Goal: Check status: Check status

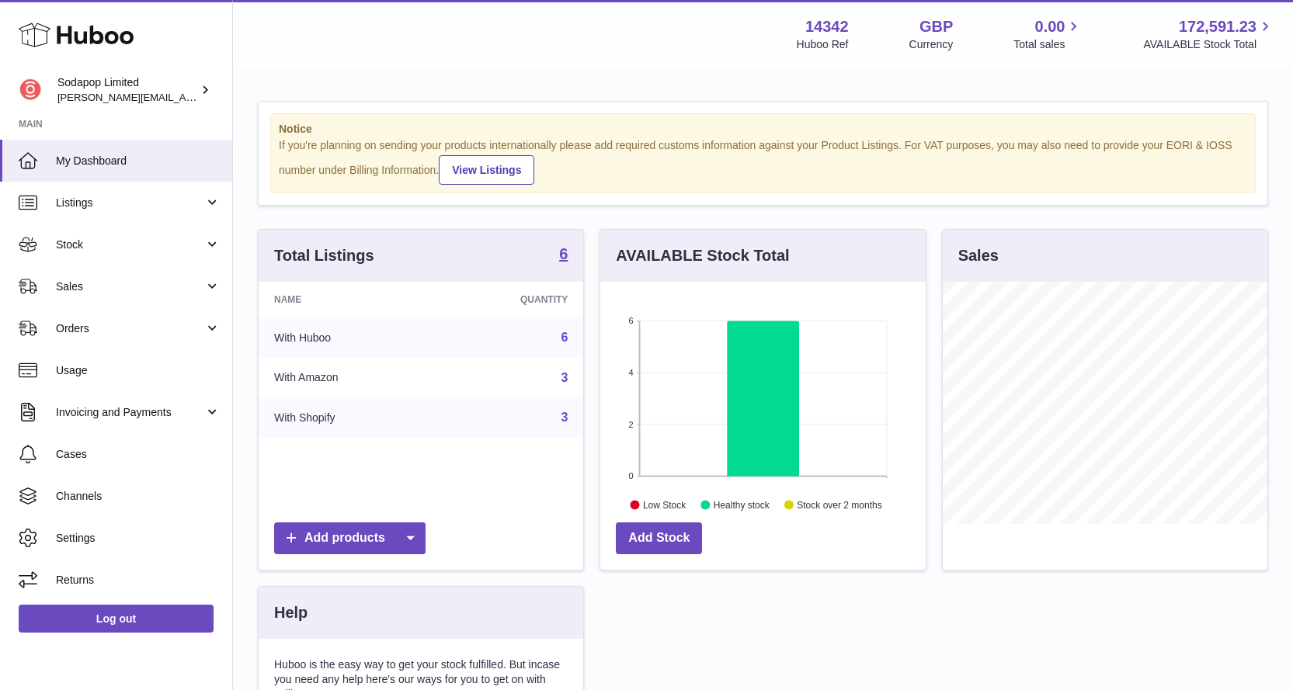
scroll to position [242, 325]
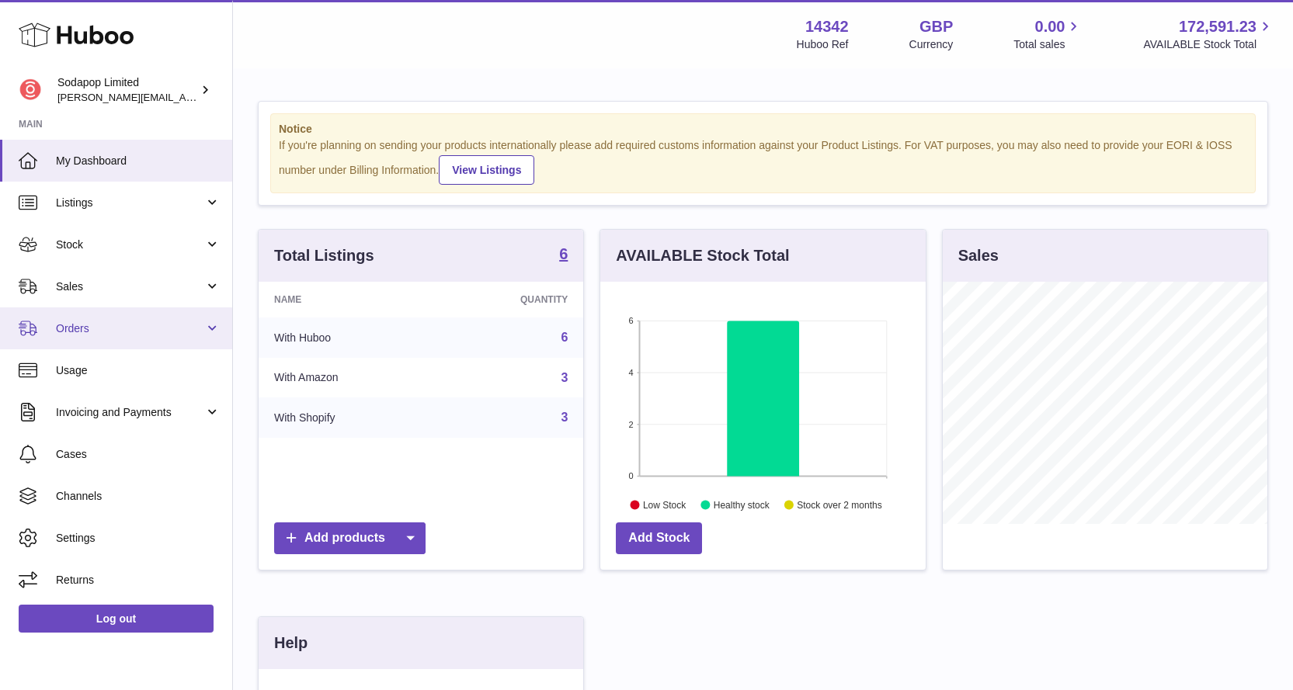
click at [103, 327] on span "Orders" at bounding box center [130, 329] width 148 height 15
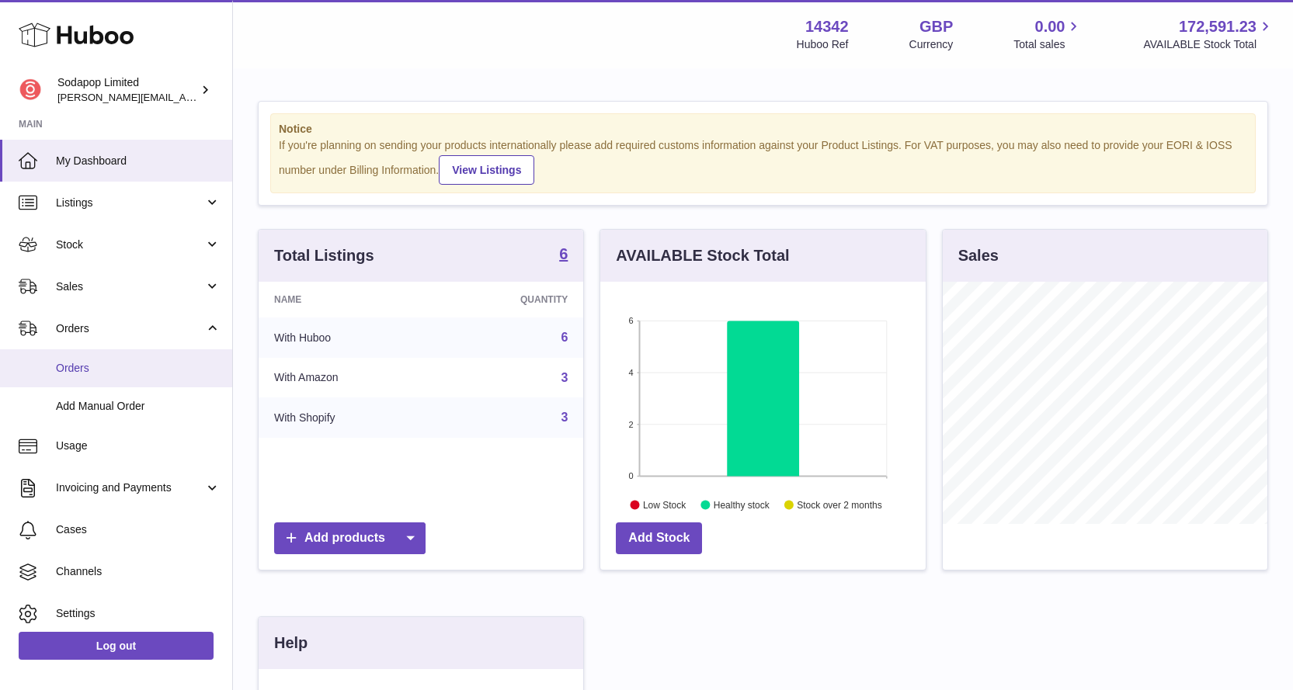
click at [85, 370] on span "Orders" at bounding box center [138, 368] width 165 height 15
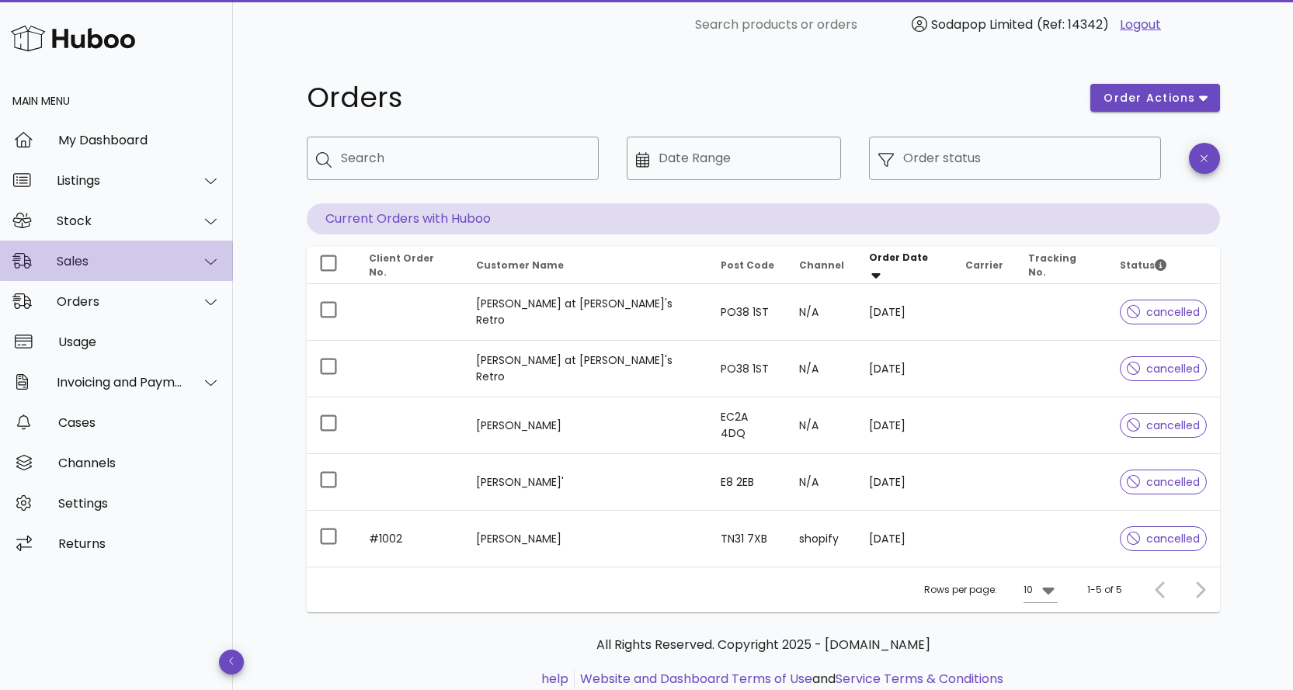
click at [105, 275] on div "Sales" at bounding box center [116, 261] width 233 height 40
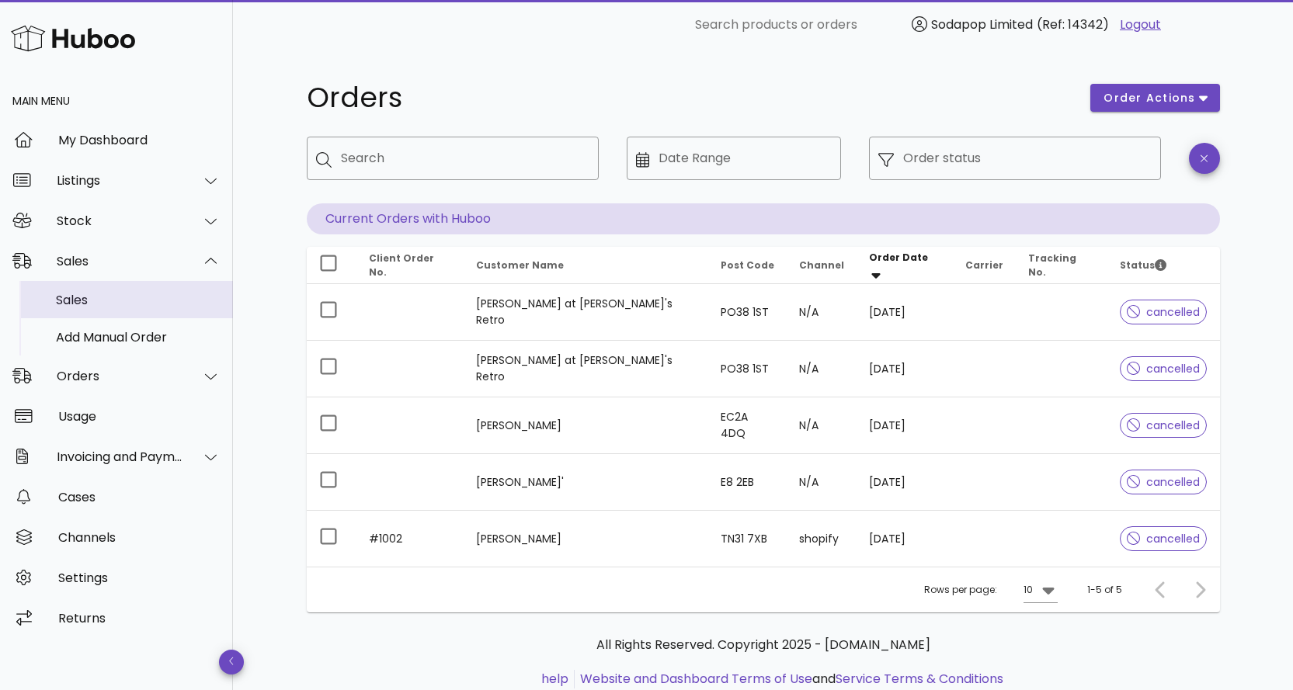
click at [78, 303] on div "Sales" at bounding box center [138, 300] width 165 height 15
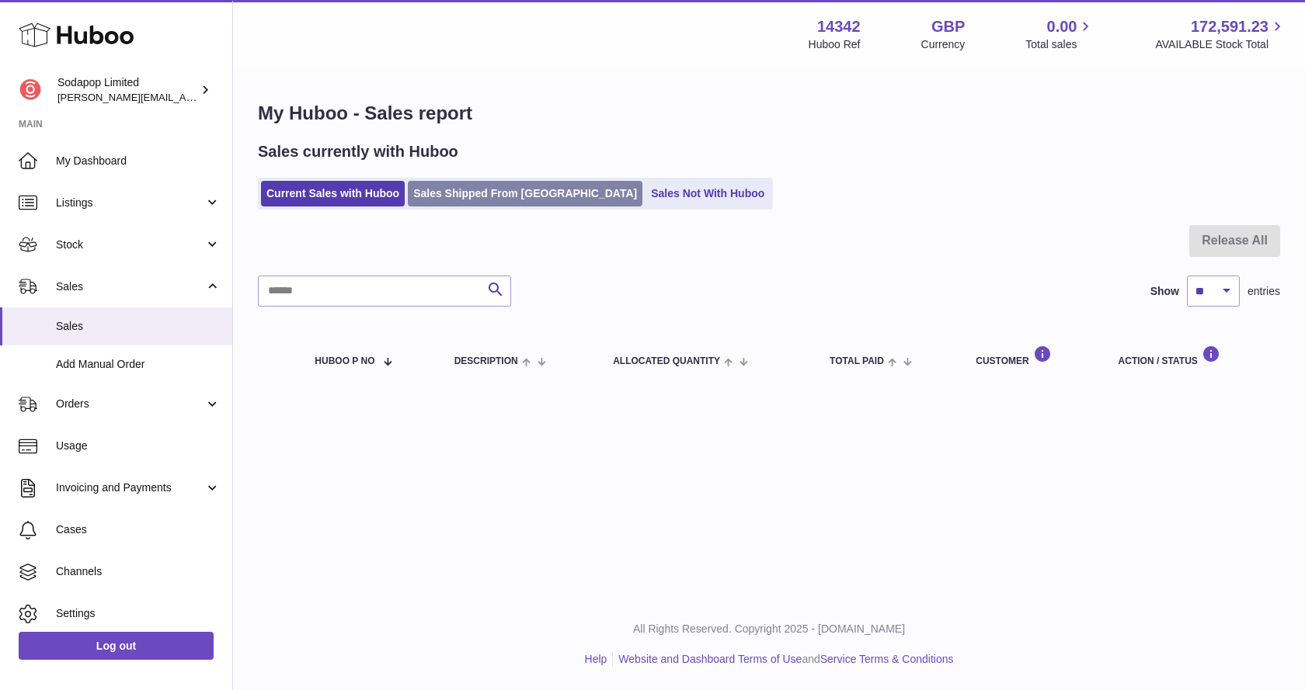
click at [482, 190] on link "Sales Shipped From [GEOGRAPHIC_DATA]" at bounding box center [525, 194] width 235 height 26
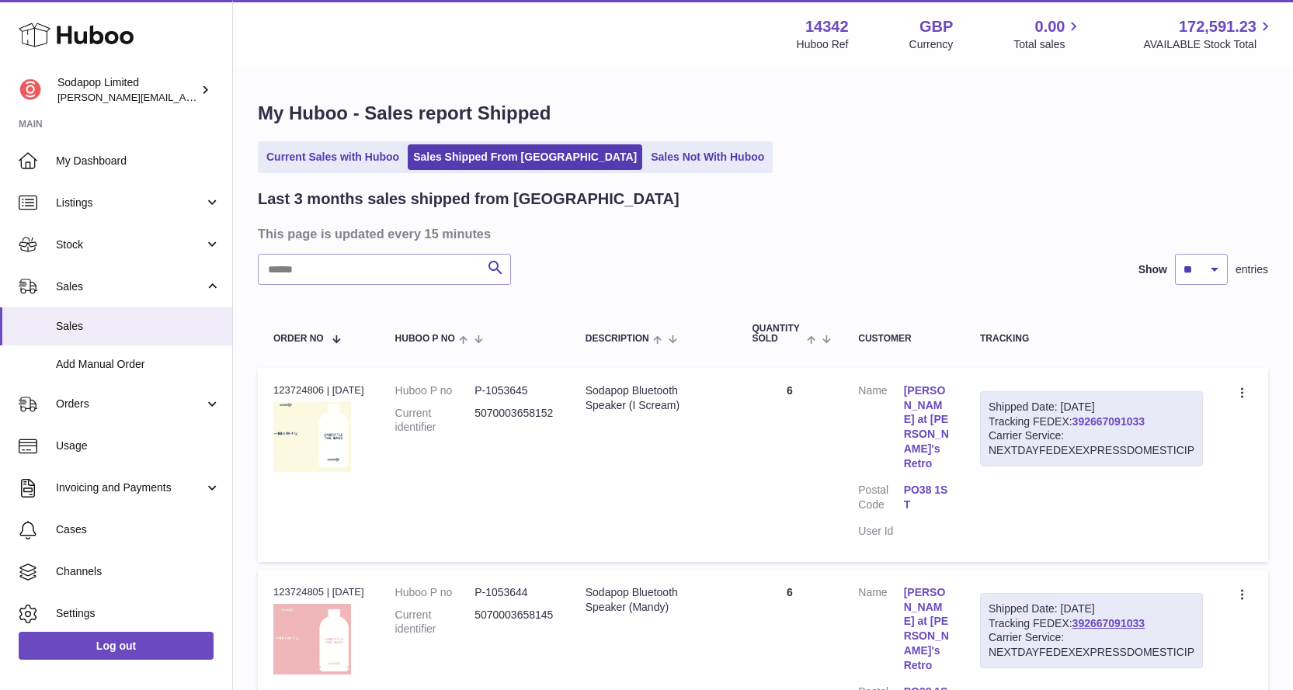
click at [1110, 420] on link "392667091033" at bounding box center [1109, 422] width 72 height 12
